Goal: Task Accomplishment & Management: Complete application form

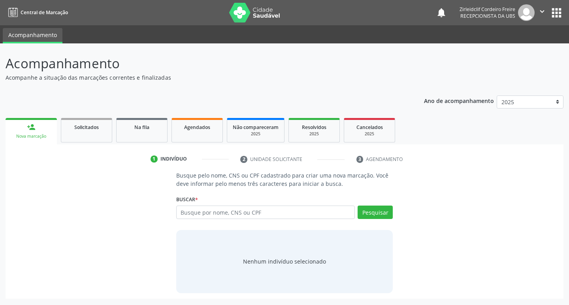
click at [190, 213] on input "text" at bounding box center [265, 212] width 179 height 13
click at [197, 212] on input "text" at bounding box center [265, 212] width 179 height 13
type input "edimilson [PERSON_NAME]"
click at [366, 212] on button "Pesquisar" at bounding box center [374, 212] width 35 height 13
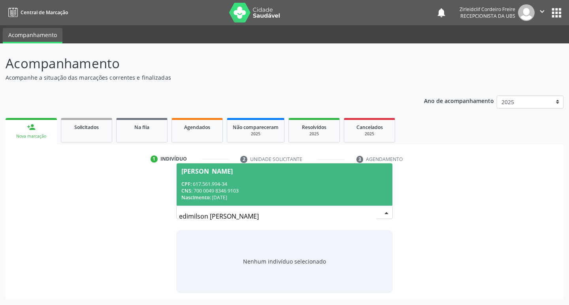
click at [264, 184] on div "CPF: 617.561.994-34" at bounding box center [284, 184] width 206 height 7
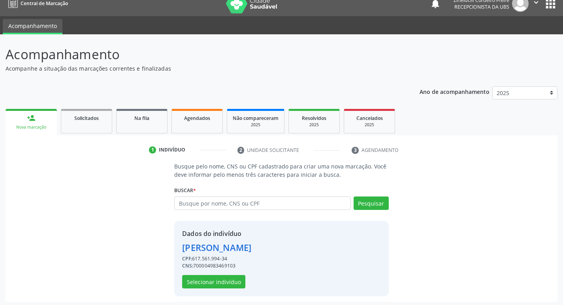
scroll to position [11, 0]
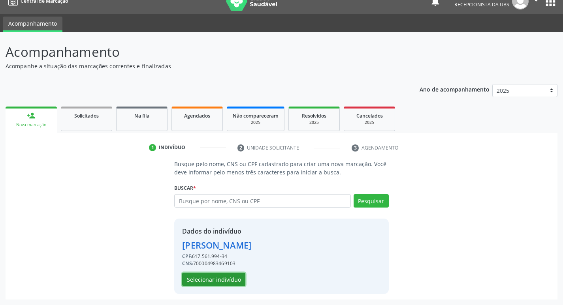
click at [228, 279] on button "Selecionar indivíduo" at bounding box center [213, 279] width 63 height 13
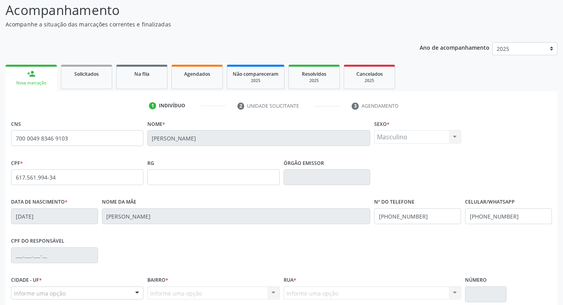
scroll to position [123, 0]
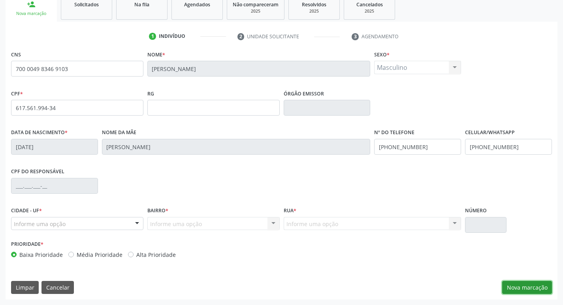
click at [524, 290] on button "Nova marcação" at bounding box center [527, 287] width 50 height 13
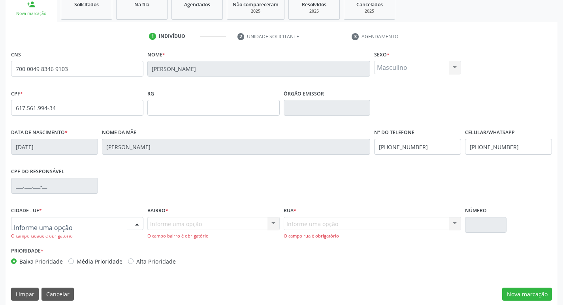
click at [138, 225] on div at bounding box center [137, 224] width 12 height 13
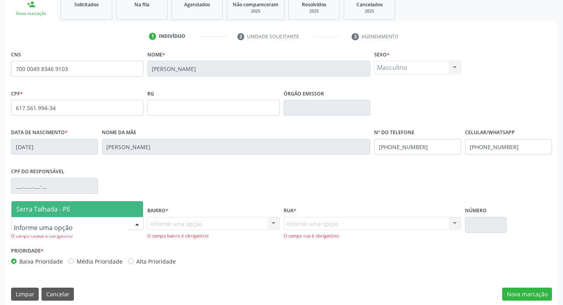
click at [126, 208] on span "Serra Talhada - PE" at bounding box center [76, 209] width 131 height 16
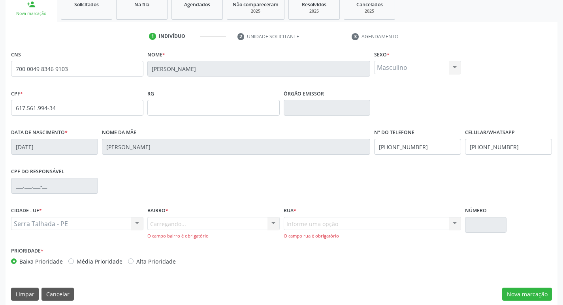
click at [170, 221] on div "Carregando... Nenhum resultado encontrado para: " " Nenhuma opção encontrada. D…" at bounding box center [213, 228] width 132 height 23
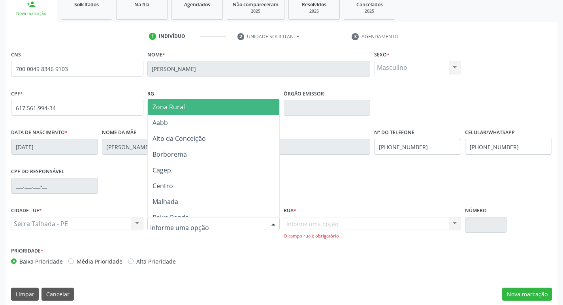
click at [272, 225] on div at bounding box center [273, 224] width 12 height 13
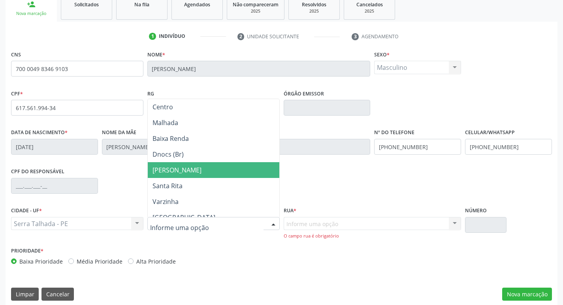
scroll to position [118, 0]
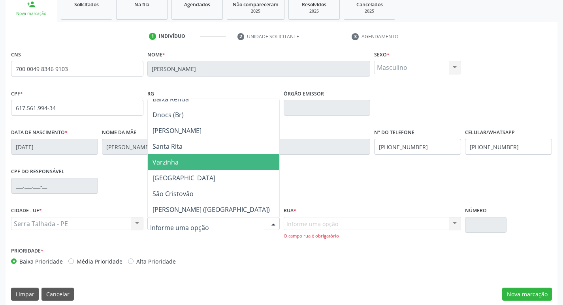
click at [206, 161] on span "Varzinha" at bounding box center [213, 162] width 131 height 16
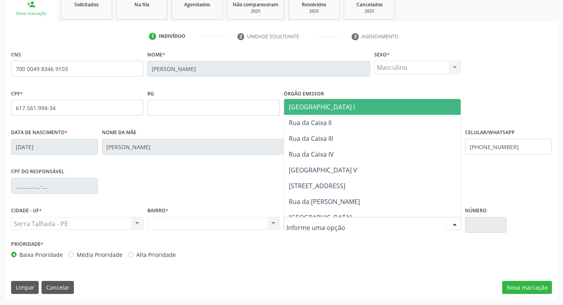
click at [455, 221] on div at bounding box center [455, 224] width 12 height 13
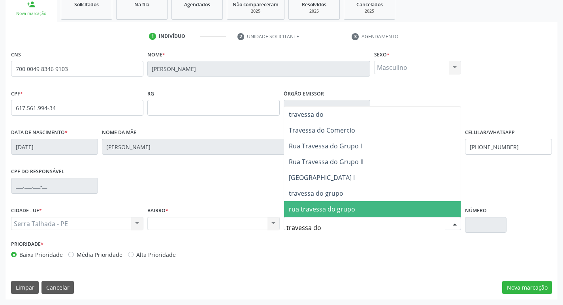
type input "travessa do"
click at [367, 208] on span "rua travessa do grupo" at bounding box center [372, 209] width 177 height 16
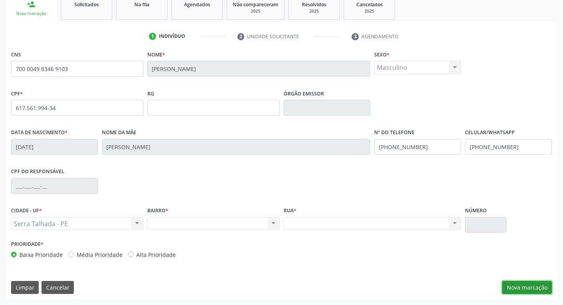
click at [533, 287] on button "Nova marcação" at bounding box center [527, 287] width 50 height 13
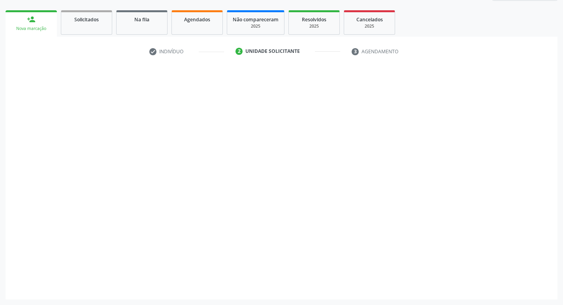
scroll to position [108, 0]
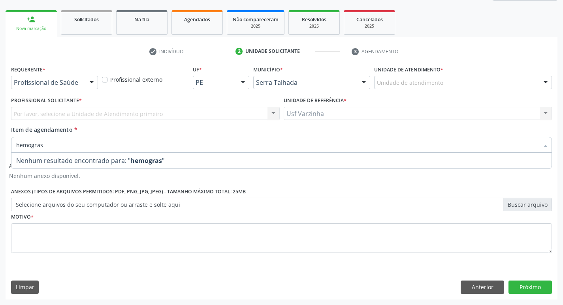
type input "hemogra"
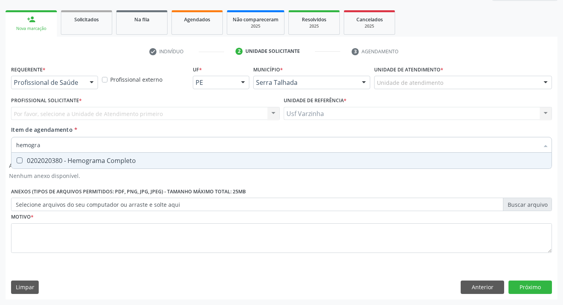
click at [48, 158] on div "0202020380 - Hemograma Completo" at bounding box center [281, 161] width 530 height 6
checkbox Completo "true"
click at [47, 145] on input "hemogra" at bounding box center [277, 145] width 522 height 16
type input "h"
checkbox Completo "false"
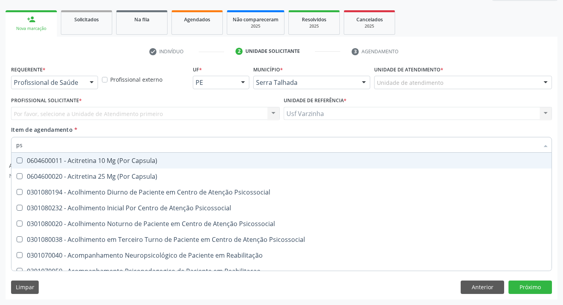
type input "psa"
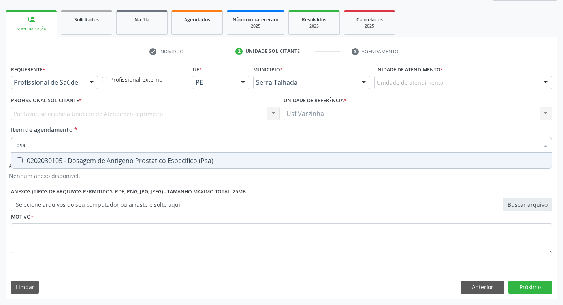
click at [33, 160] on div "0202030105 - Dosagem de Antigeno Prostatico Especifico (Psa)" at bounding box center [281, 161] width 530 height 6
checkbox \(Psa\) "true"
click at [38, 148] on input "psa" at bounding box center [277, 145] width 522 height 16
type input "ps"
checkbox \(Psa\) "false"
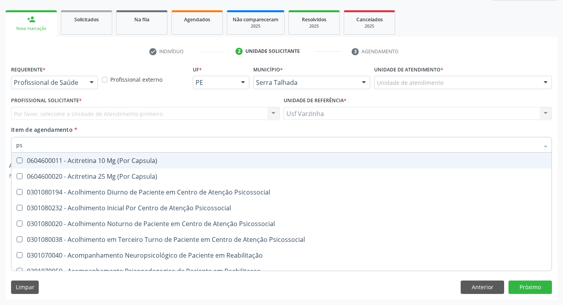
type input "p"
checkbox \(Psa\) "false"
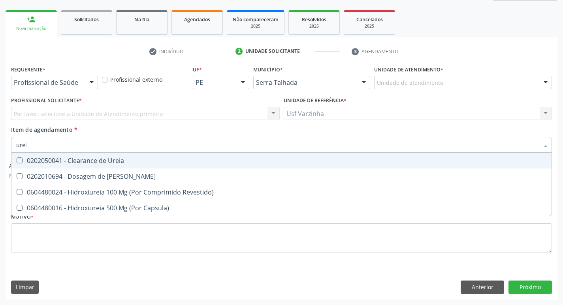
type input "ureia"
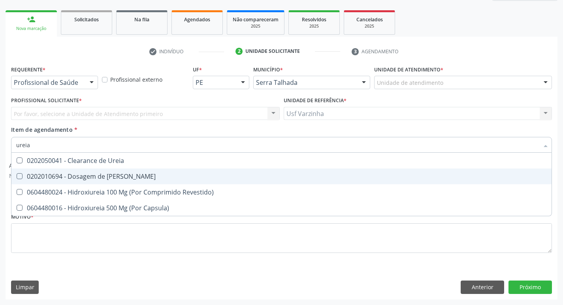
click at [37, 175] on div "0202010694 - Dosagem de [PERSON_NAME]" at bounding box center [281, 176] width 530 height 6
checkbox Ureia "true"
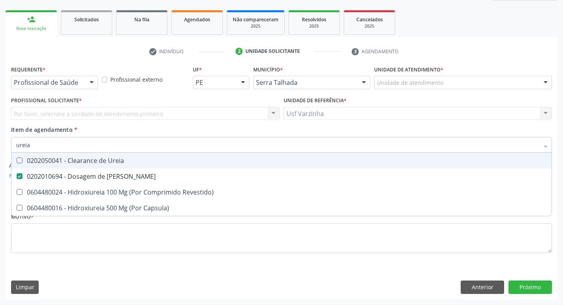
click at [42, 145] on input "ureia" at bounding box center [277, 145] width 522 height 16
type input "u"
checkbox Ureia "false"
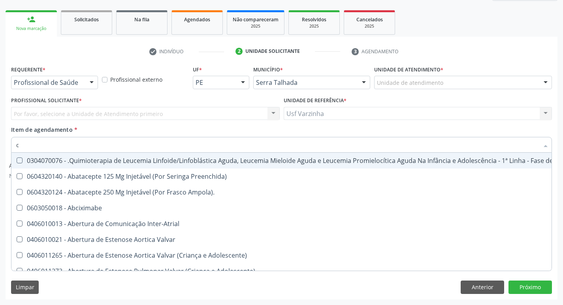
type input "co"
checkbox Implantodontista "true"
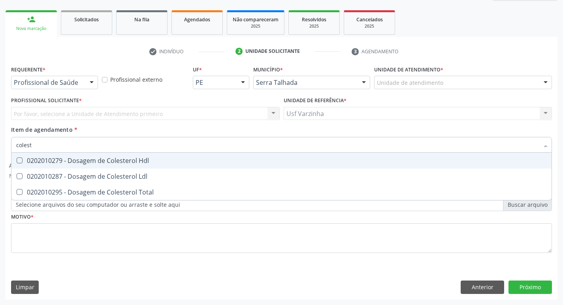
type input "coleste"
click at [78, 162] on div "0202010279 - Dosagem de Colesterol Hdl" at bounding box center [281, 161] width 530 height 6
checkbox Hdl "true"
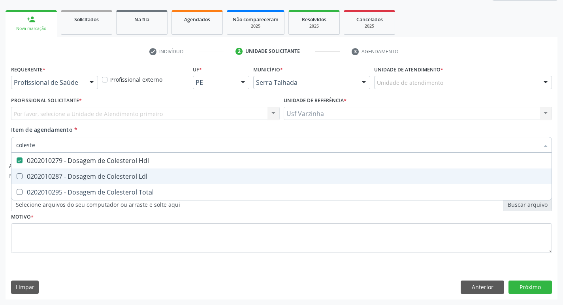
drag, startPoint x: 74, startPoint y: 179, endPoint x: 74, endPoint y: 196, distance: 17.0
click at [75, 180] on div "0202010287 - Dosagem de Colesterol Ldl" at bounding box center [281, 176] width 530 height 6
checkbox Ldl "true"
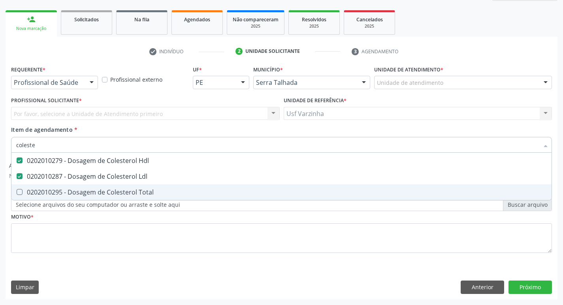
drag, startPoint x: 74, startPoint y: 196, endPoint x: 66, endPoint y: 175, distance: 22.7
click at [74, 193] on div "0202010295 - Dosagem de Colesterol Total" at bounding box center [281, 192] width 530 height 6
checkbox Total "true"
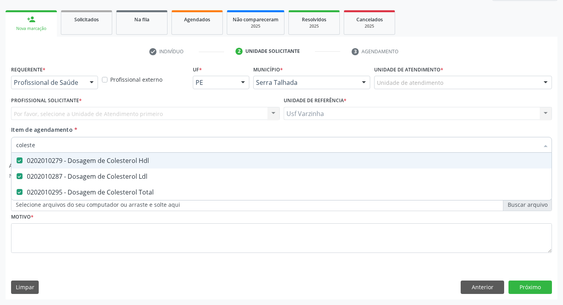
click at [41, 143] on input "coleste" at bounding box center [277, 145] width 522 height 16
type input "c"
checkbox Hdl "false"
checkbox Ldl "false"
checkbox Total "false"
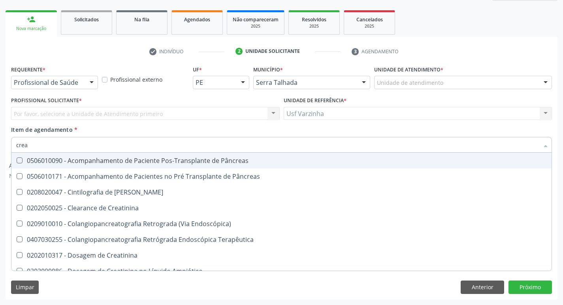
type input "creat"
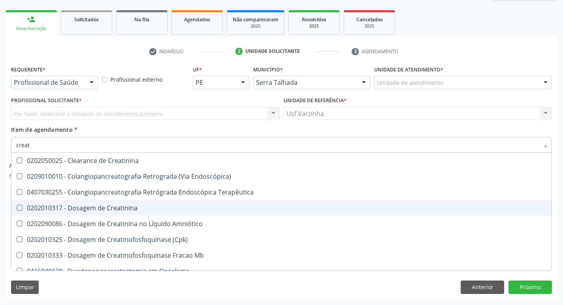
click at [89, 211] on div "0202010317 - Dosagem de Creatinina" at bounding box center [281, 208] width 530 height 6
checkbox Creatinina "true"
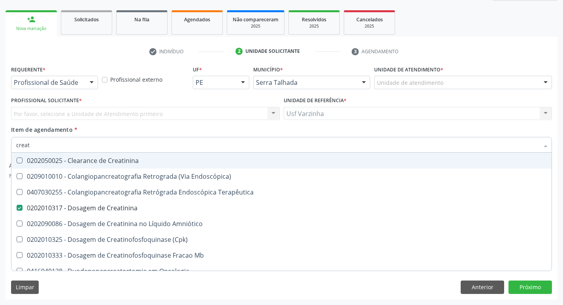
click at [33, 146] on input "creat" at bounding box center [277, 145] width 522 height 16
type input "crea"
checkbox Creatinina "false"
checkbox Mb "true"
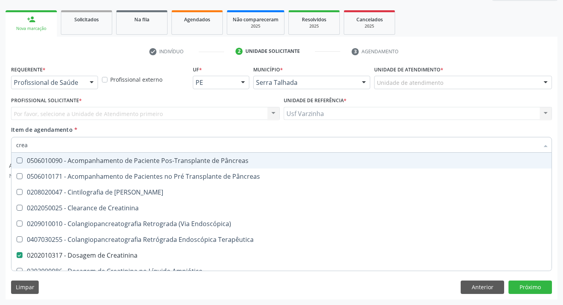
type input "cre"
checkbox Creatinina "false"
checkbox Oncologia "true"
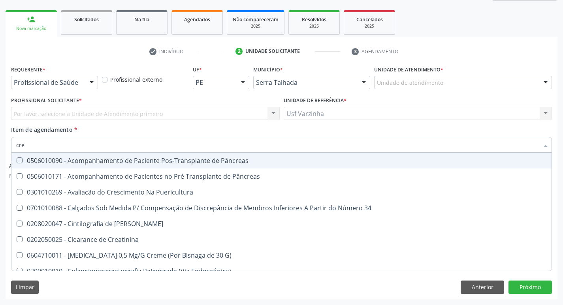
type input "cr"
checkbox Creatinina "false"
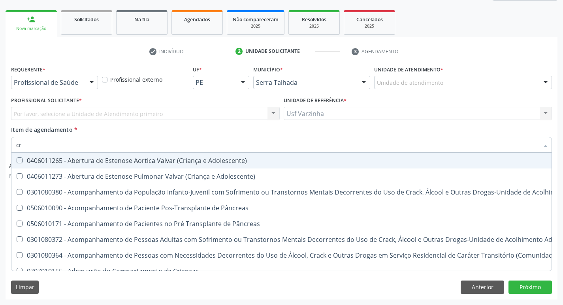
type input "c"
checkbox Creatinina "false"
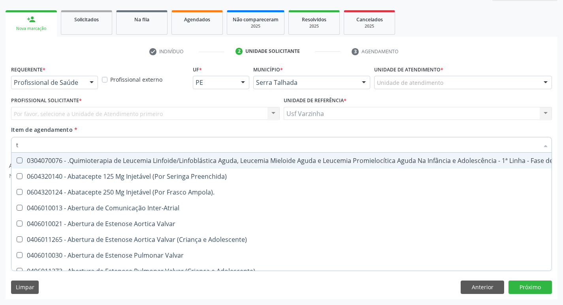
type input "tr"
